Goal: Information Seeking & Learning: Learn about a topic

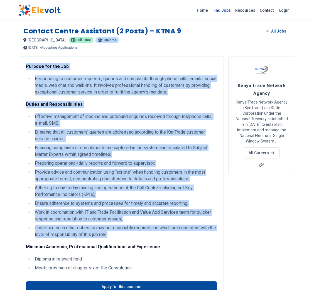
click at [225, 7] on link "Find Jobs" at bounding box center [221, 10] width 23 height 9
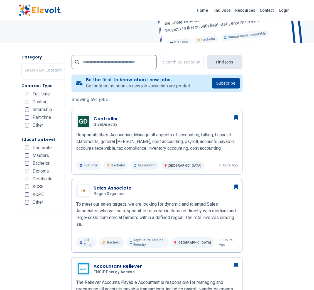
scroll to position [80, 0]
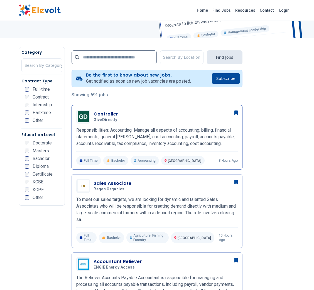
click at [109, 112] on h3 "Controller" at bounding box center [107, 114] width 26 height 7
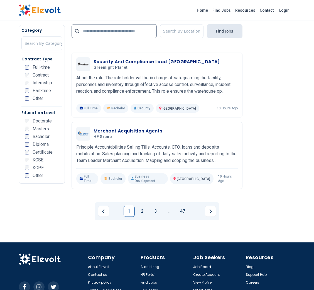
scroll to position [1123, 0]
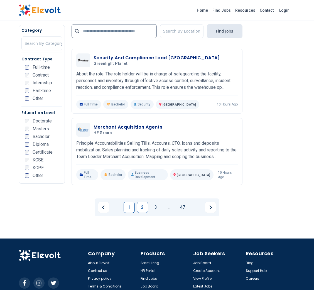
click at [141, 202] on link "2" at bounding box center [142, 207] width 11 height 11
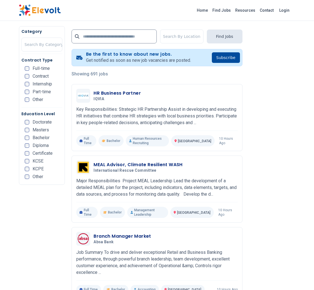
scroll to position [111, 0]
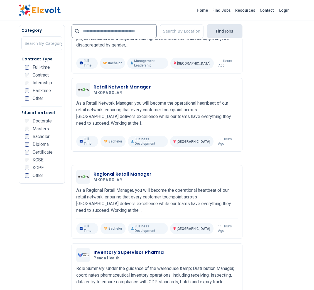
scroll to position [1139, 0]
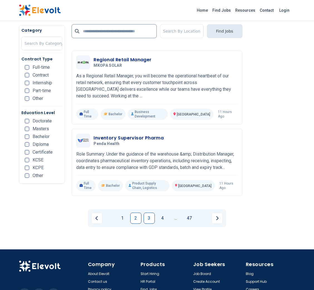
click at [151, 213] on link "3" at bounding box center [149, 218] width 11 height 11
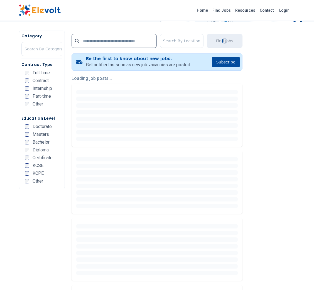
scroll to position [97, 0]
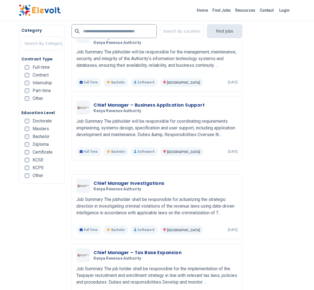
scroll to position [1123, 0]
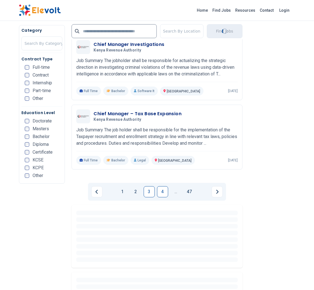
click at [164, 186] on link "4" at bounding box center [162, 191] width 11 height 11
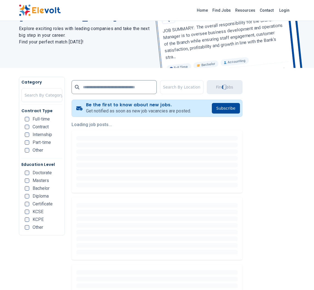
scroll to position [55, 0]
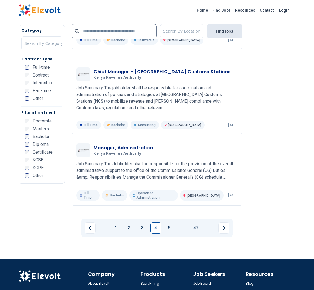
scroll to position [1107, 0]
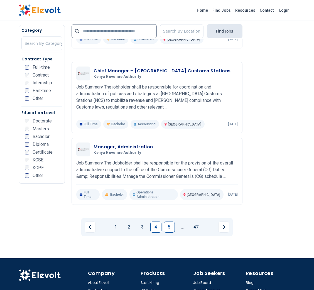
click at [169, 222] on link "5" at bounding box center [169, 227] width 11 height 11
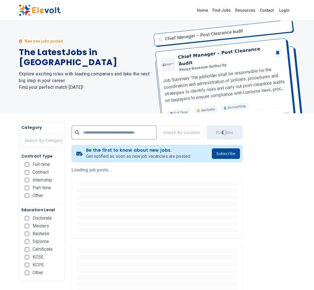
scroll to position [0, 0]
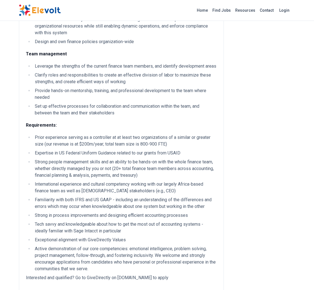
scroll to position [257, 0]
